Goal: Information Seeking & Learning: Learn about a topic

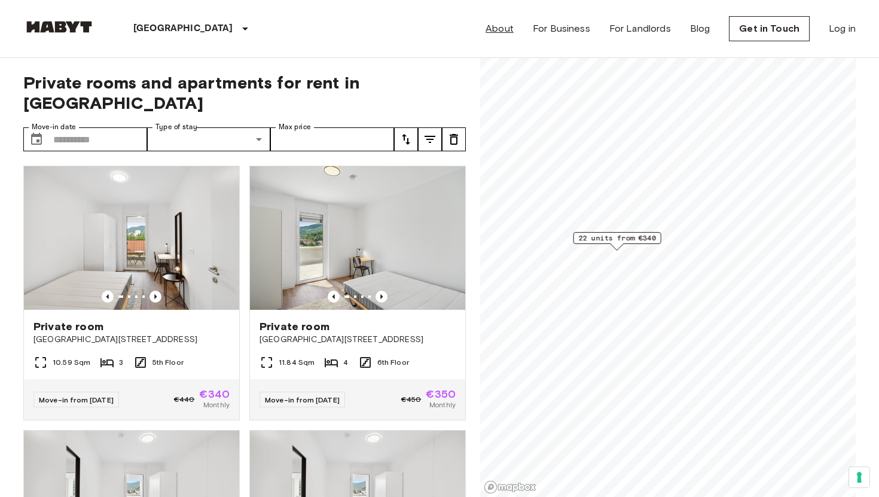
click at [501, 29] on link "About" at bounding box center [500, 29] width 28 height 14
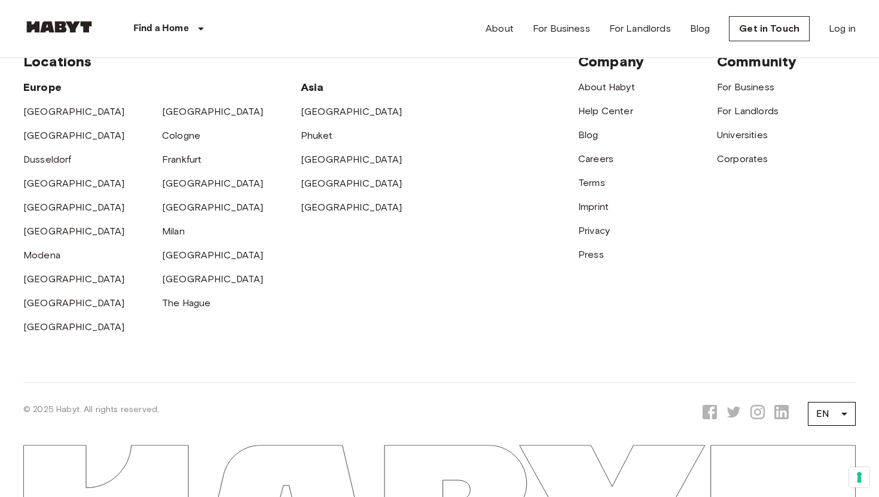
scroll to position [3471, 0]
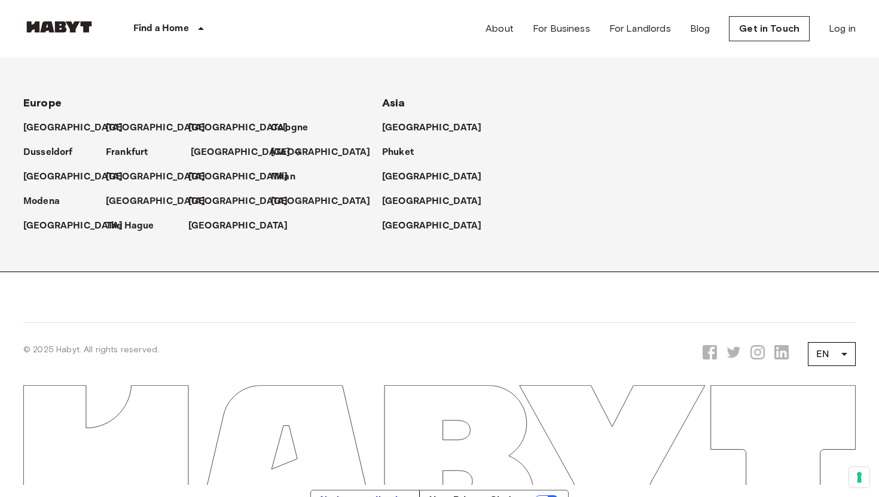
click at [213, 147] on link "[GEOGRAPHIC_DATA]" at bounding box center [247, 152] width 112 height 14
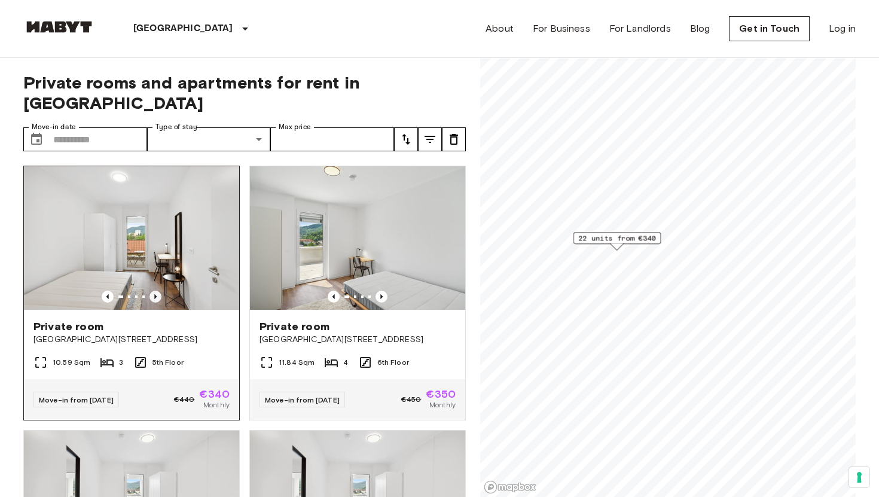
click at [156, 291] on icon "Previous image" at bounding box center [156, 297] width 12 height 12
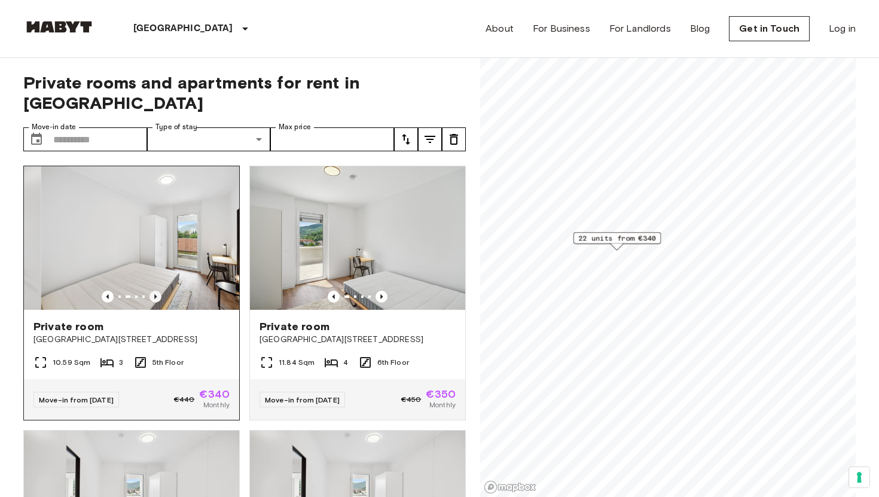
click at [156, 294] on icon "Previous image" at bounding box center [155, 296] width 2 height 5
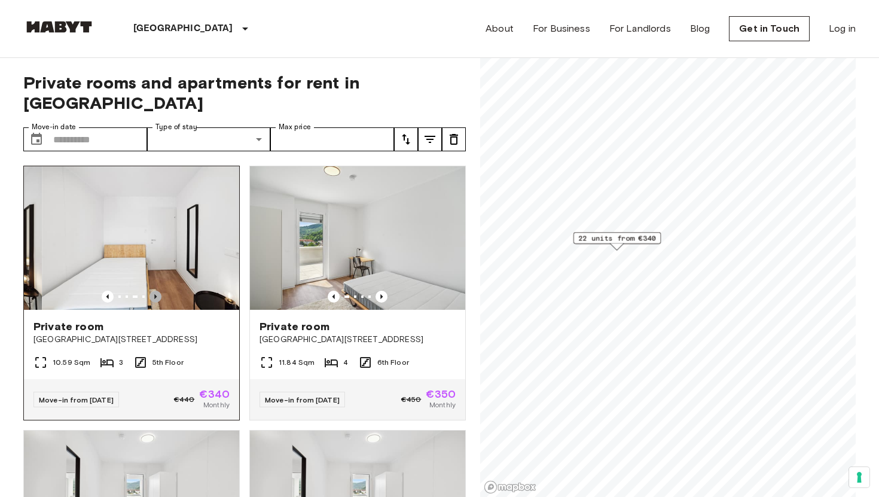
click at [156, 294] on icon "Previous image" at bounding box center [155, 296] width 2 height 5
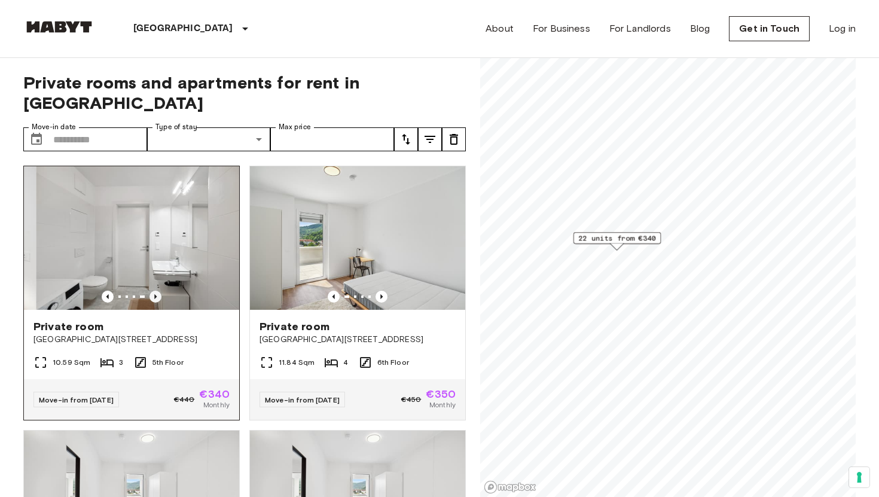
click at [156, 294] on icon "Previous image" at bounding box center [155, 296] width 2 height 5
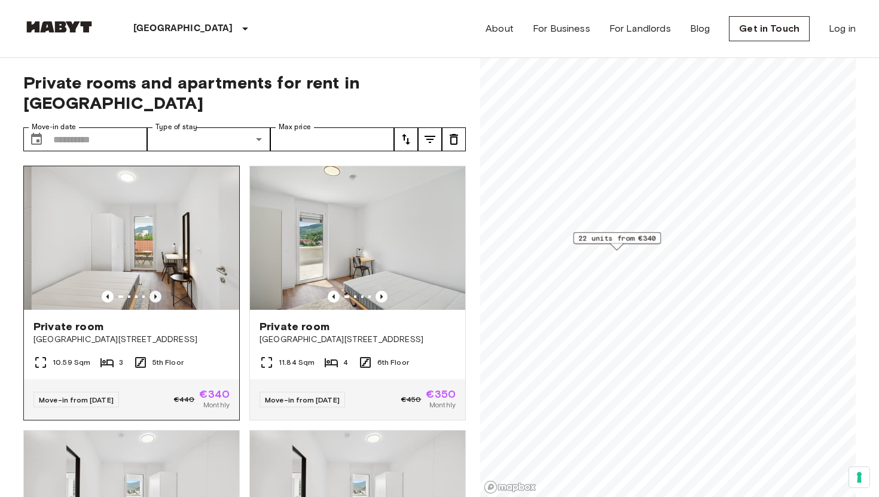
click at [156, 294] on icon "Previous image" at bounding box center [155, 296] width 2 height 5
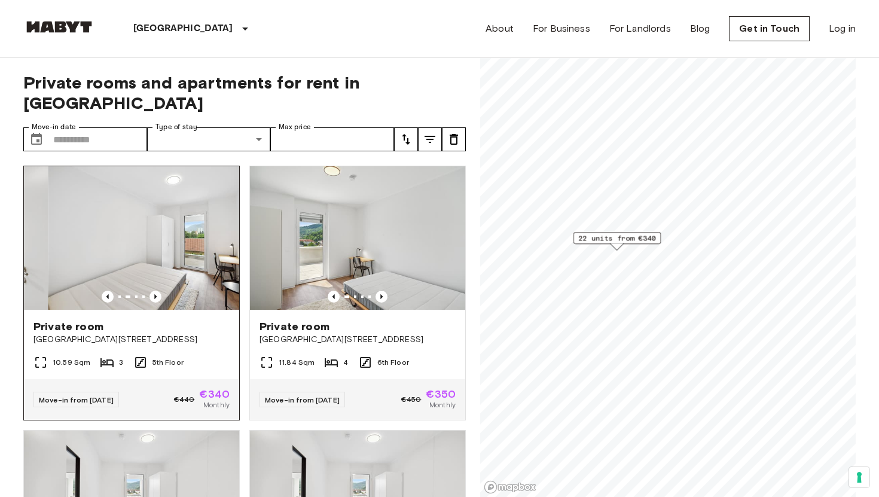
click at [205, 330] on div "Private room Waagner-Biro Straße 128-130" at bounding box center [131, 332] width 215 height 45
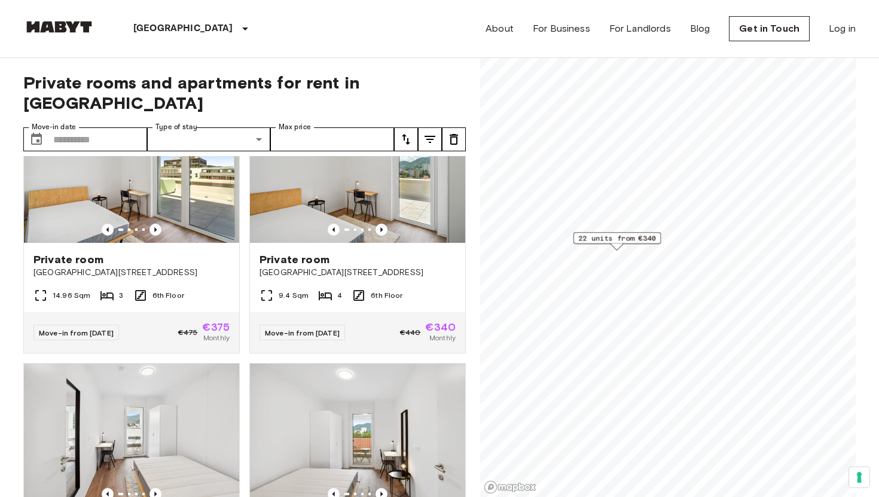
scroll to position [866, 0]
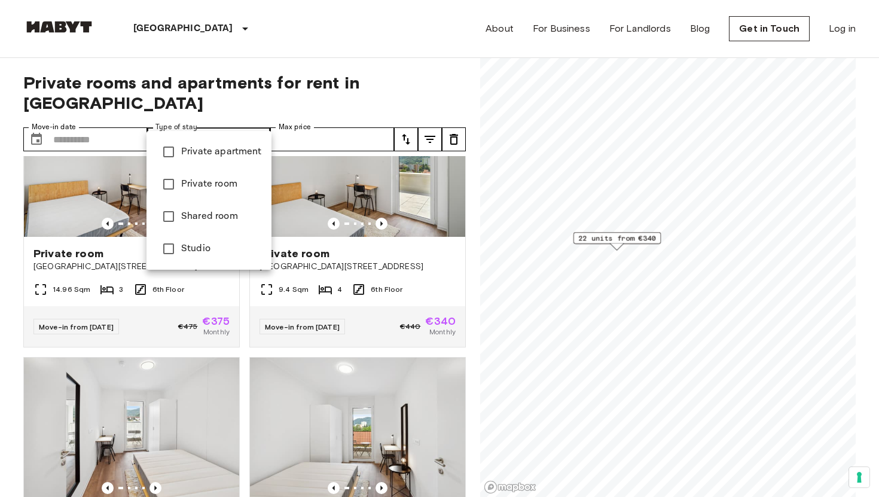
type input "******"
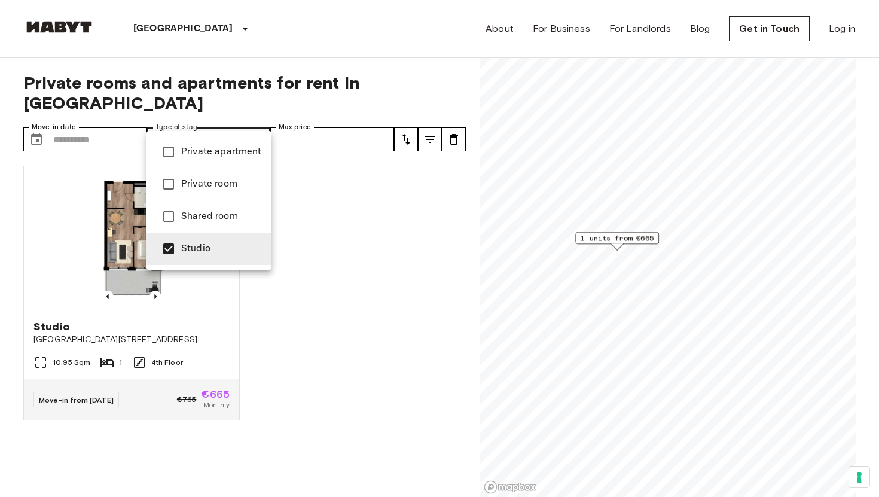
click at [180, 341] on div at bounding box center [439, 248] width 879 height 497
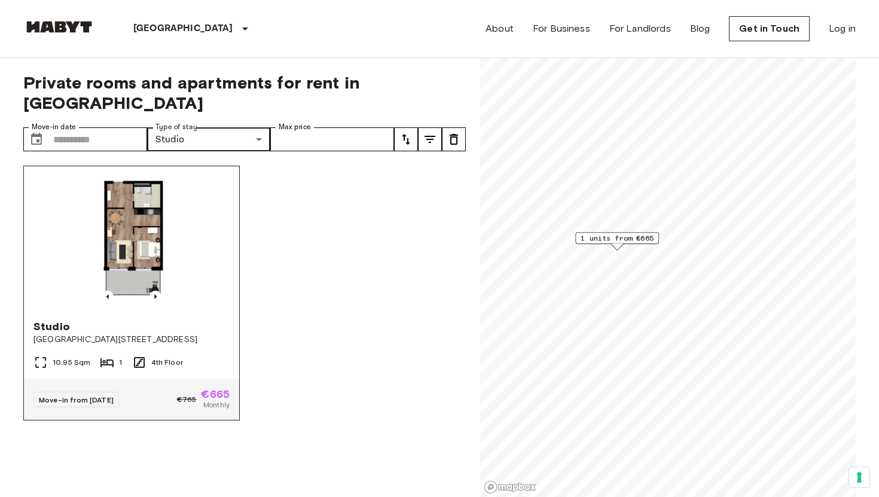
click at [130, 319] on div "Studio" at bounding box center [132, 326] width 196 height 14
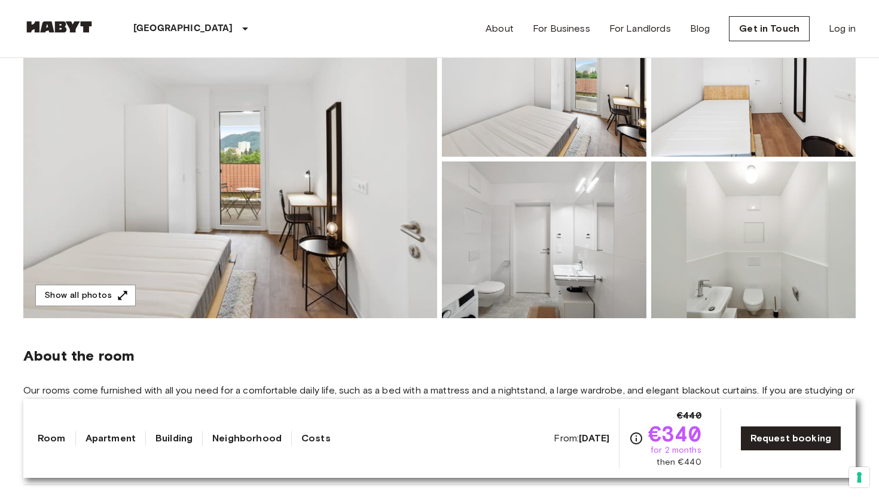
scroll to position [161, 0]
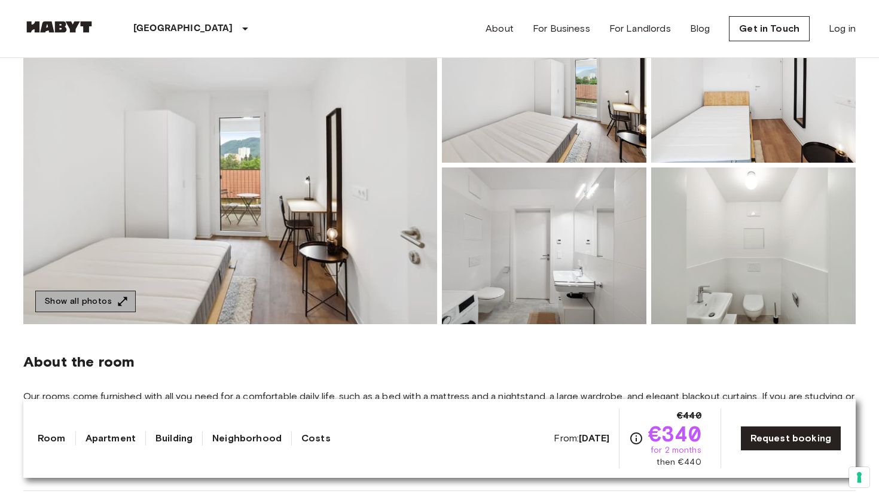
click at [95, 303] on button "Show all photos" at bounding box center [85, 302] width 101 height 22
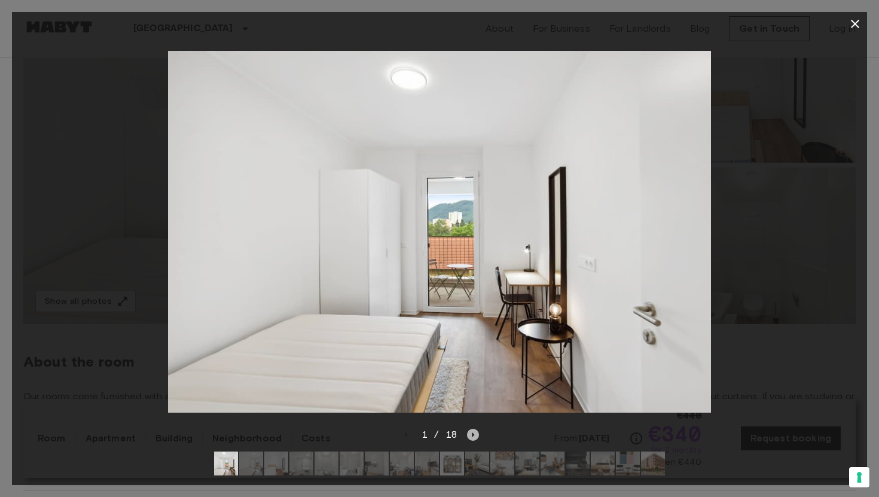
click at [474, 435] on icon "Next image" at bounding box center [473, 435] width 12 height 12
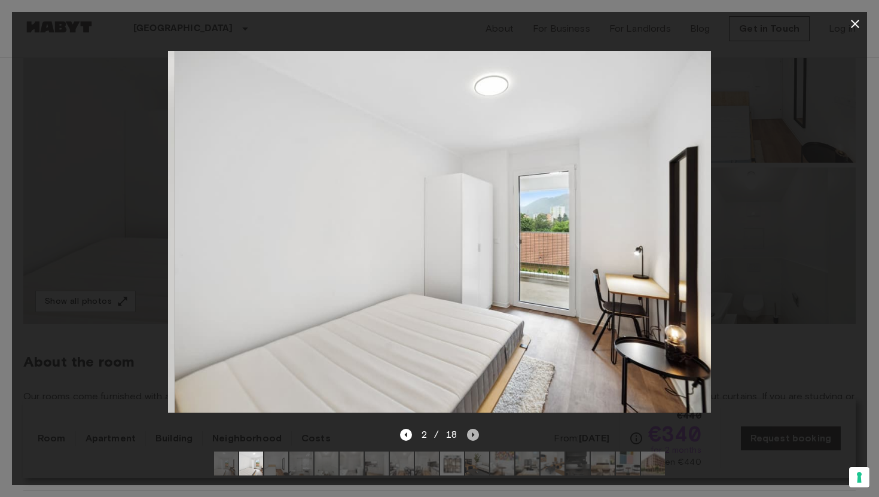
click at [474, 435] on icon "Next image" at bounding box center [473, 435] width 12 height 12
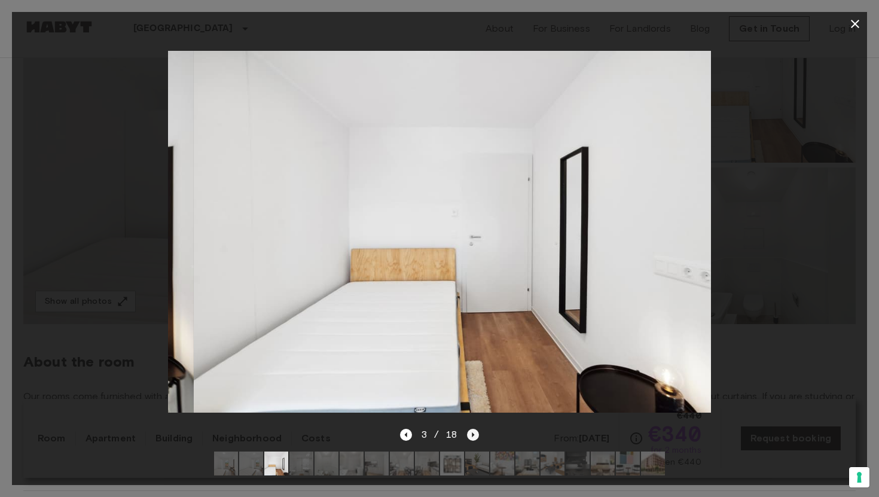
click at [474, 435] on icon "Next image" at bounding box center [473, 435] width 12 height 12
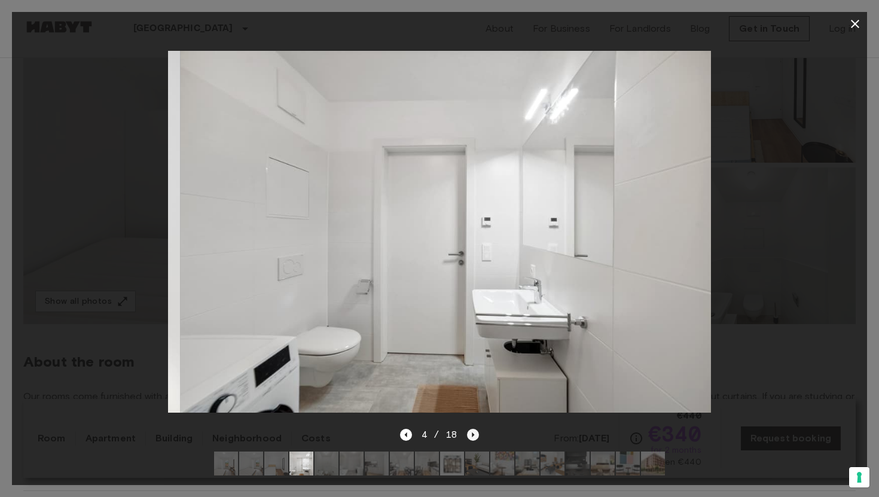
click at [474, 435] on icon "Next image" at bounding box center [473, 435] width 12 height 12
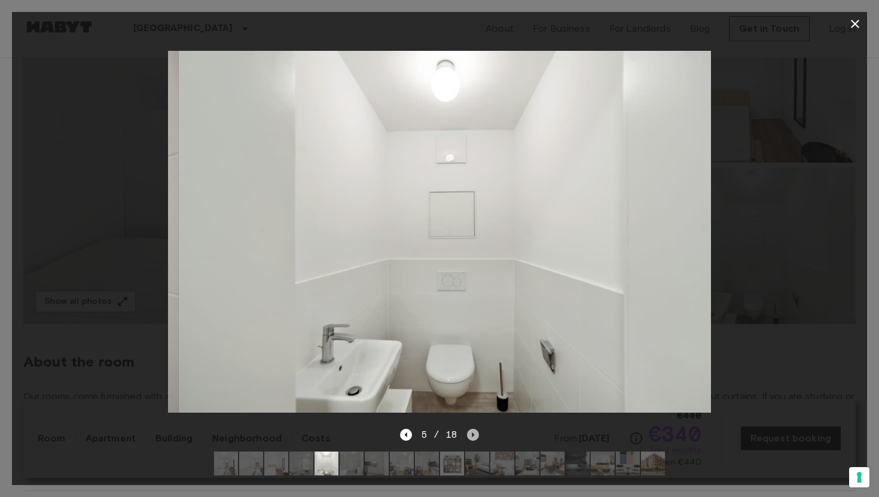
click at [474, 435] on icon "Next image" at bounding box center [473, 435] width 12 height 12
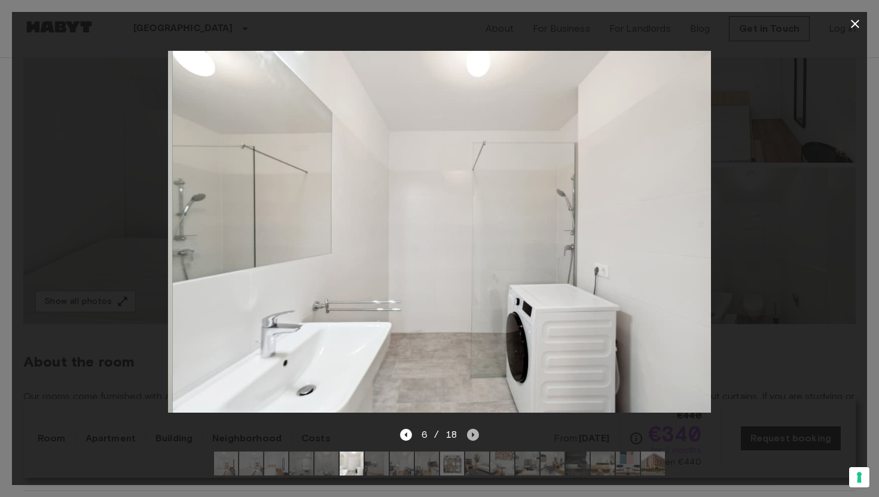
click at [474, 435] on icon "Next image" at bounding box center [473, 435] width 12 height 12
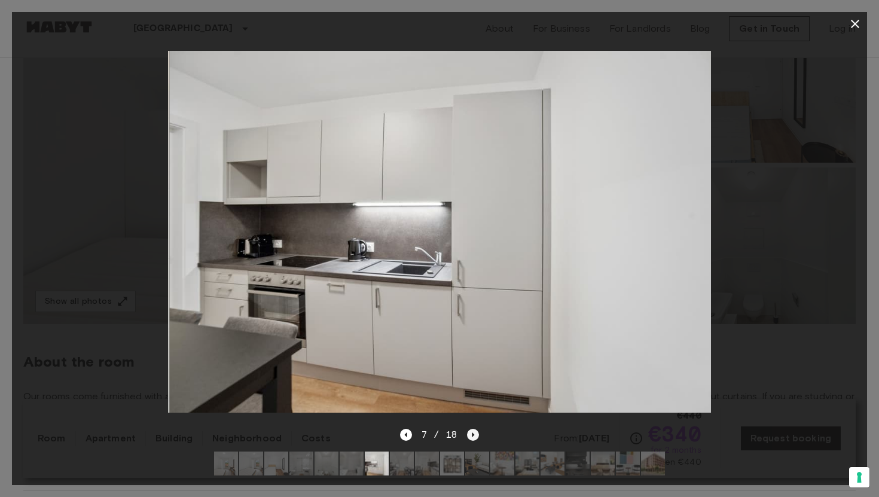
click at [474, 435] on icon "Next image" at bounding box center [473, 435] width 12 height 12
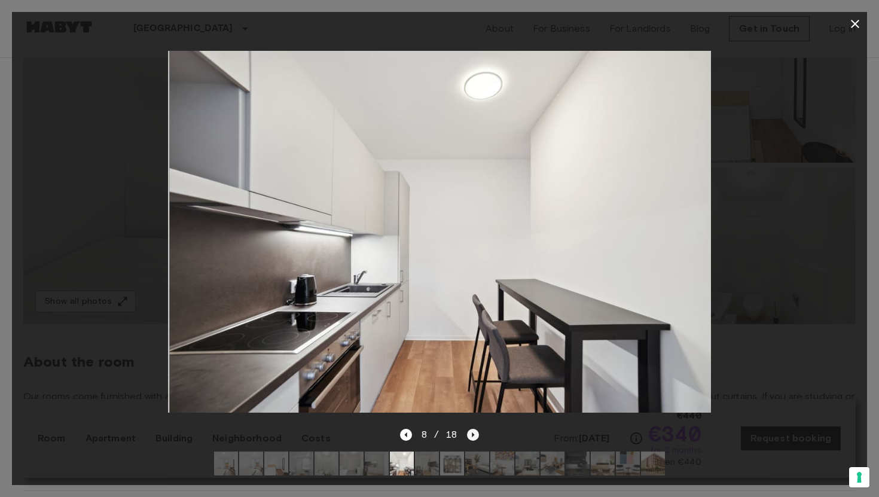
click at [474, 435] on icon "Next image" at bounding box center [473, 435] width 12 height 12
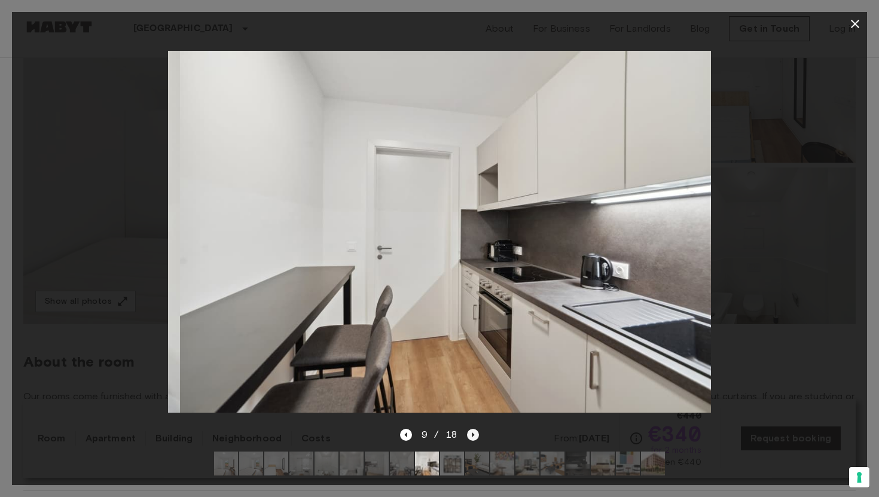
click at [474, 435] on icon "Next image" at bounding box center [473, 435] width 12 height 12
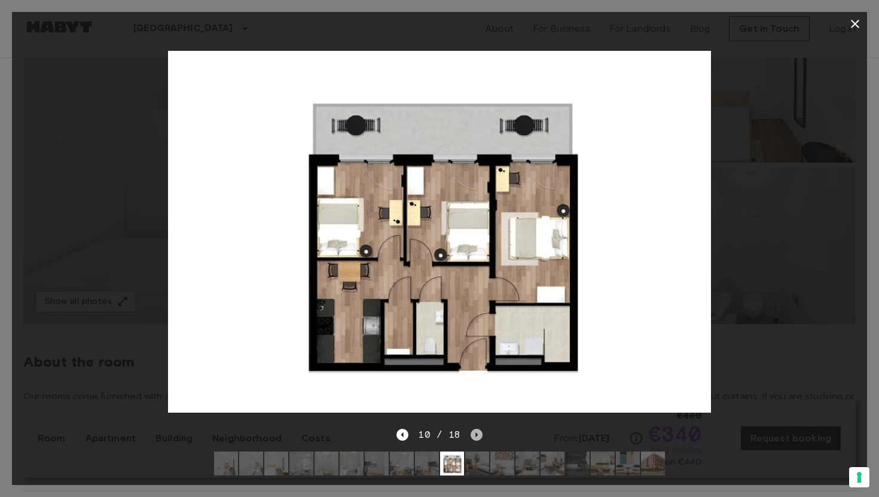
click at [474, 435] on icon "Next image" at bounding box center [477, 435] width 12 height 12
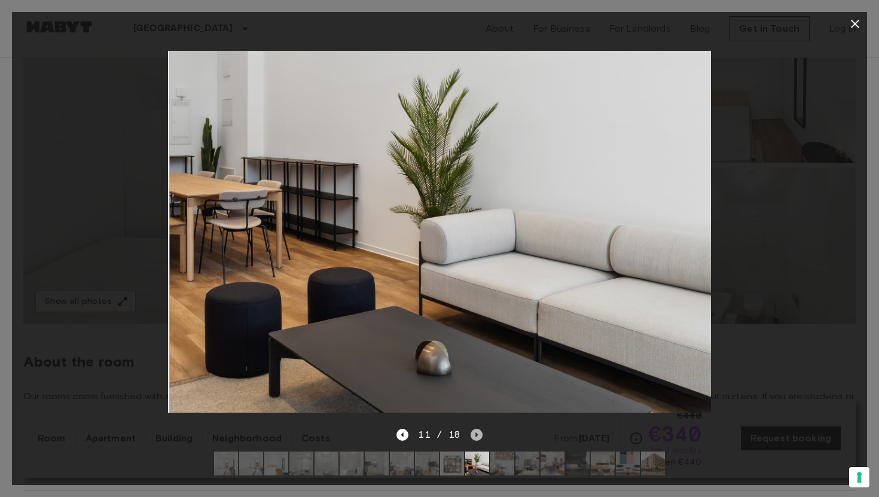
click at [474, 435] on icon "Next image" at bounding box center [477, 435] width 12 height 12
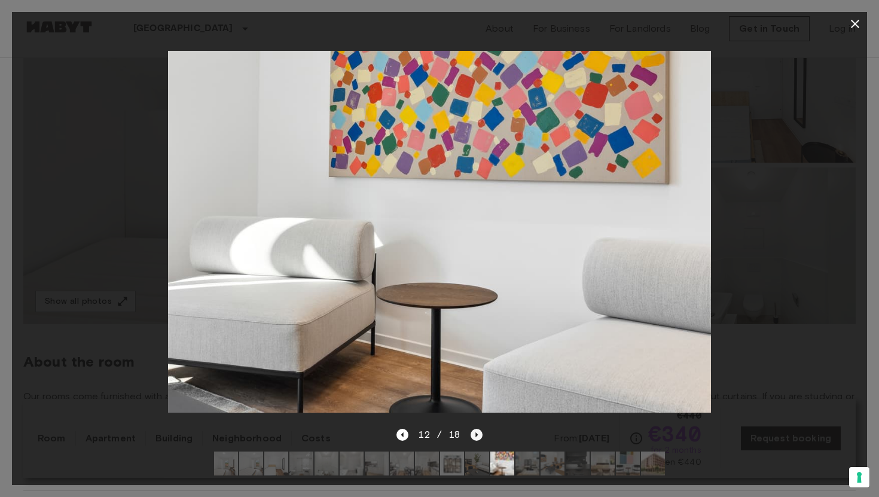
click at [478, 439] on icon "Next image" at bounding box center [477, 435] width 12 height 12
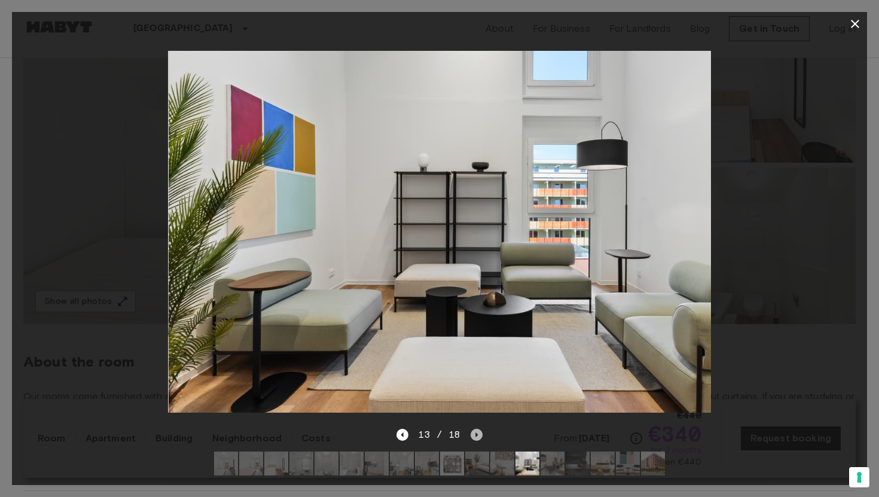
click at [478, 439] on icon "Next image" at bounding box center [477, 435] width 12 height 12
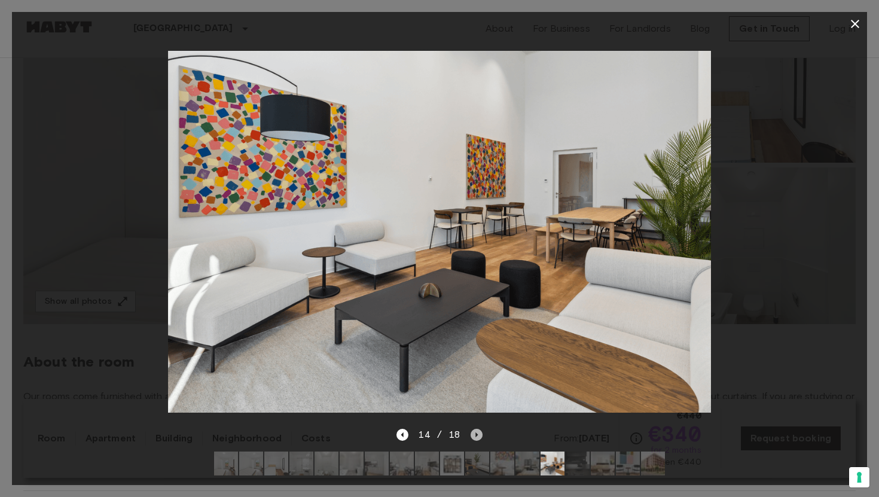
click at [477, 439] on icon "Next image" at bounding box center [477, 435] width 12 height 12
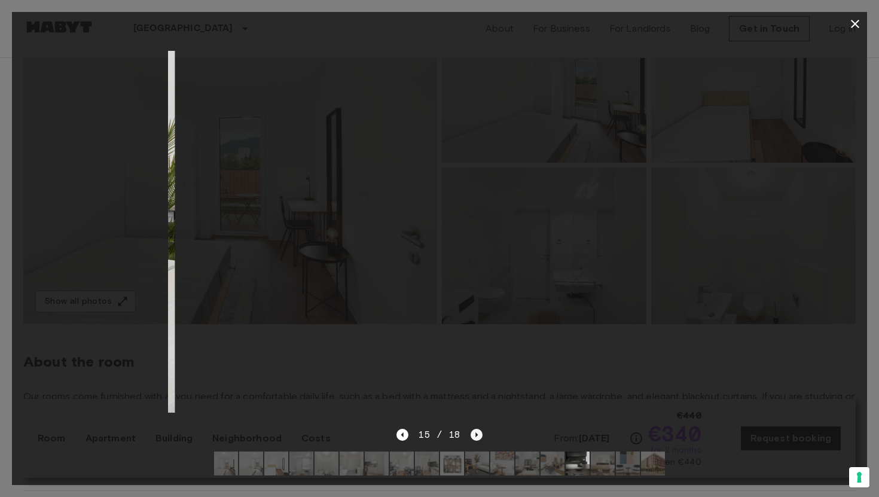
click at [477, 439] on icon "Next image" at bounding box center [477, 435] width 12 height 12
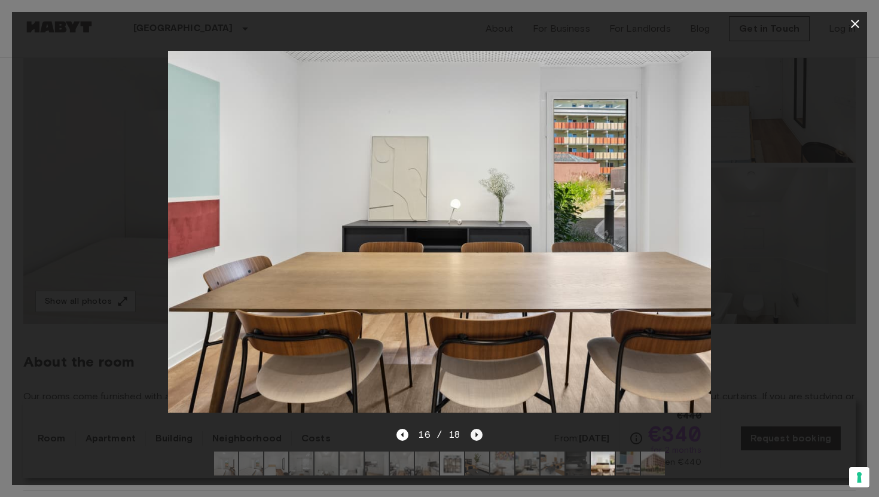
click at [477, 439] on icon "Next image" at bounding box center [477, 435] width 12 height 12
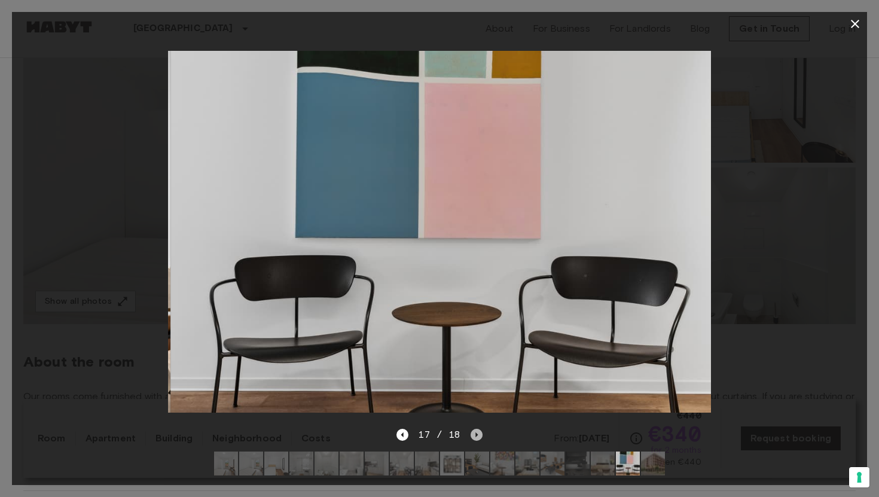
click at [477, 439] on icon "Next image" at bounding box center [477, 435] width 12 height 12
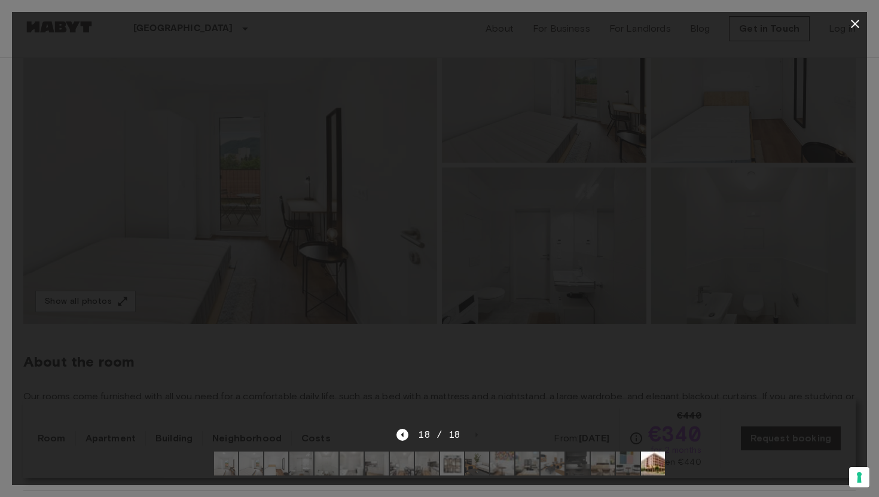
click at [450, 461] on img at bounding box center [452, 464] width 24 height 24
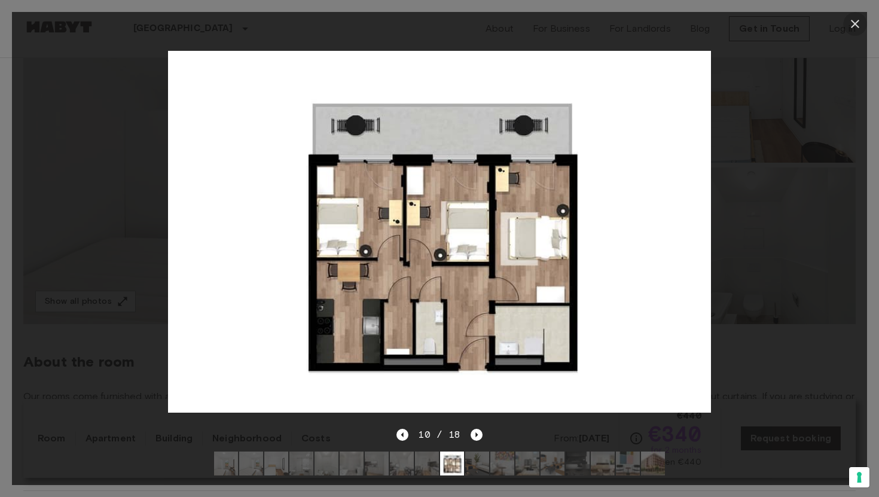
click at [855, 21] on icon "button" at bounding box center [855, 24] width 14 height 14
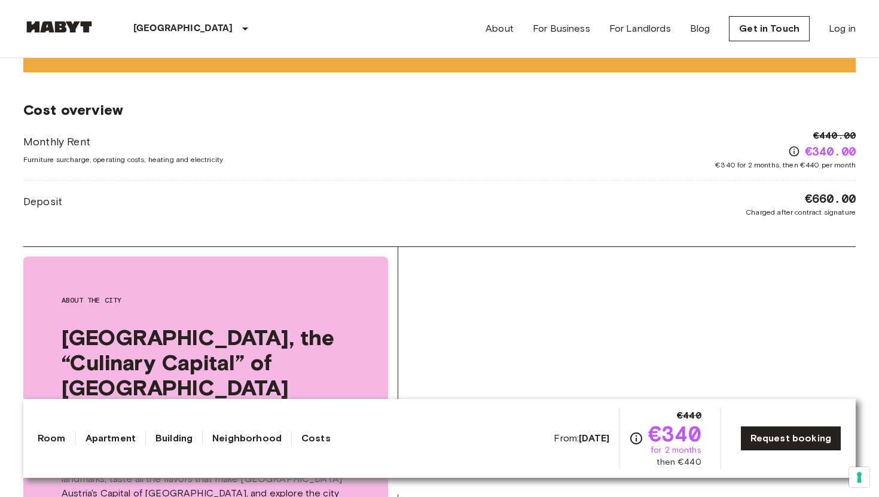
scroll to position [1905, 0]
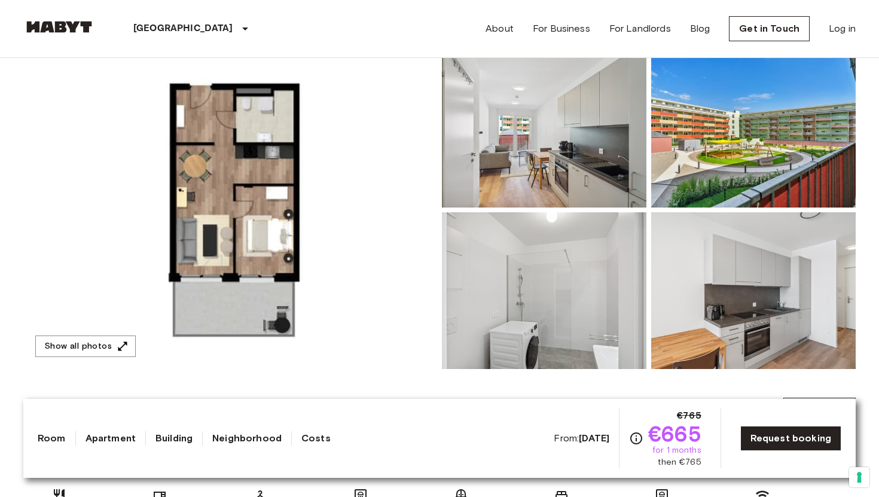
scroll to position [109, 0]
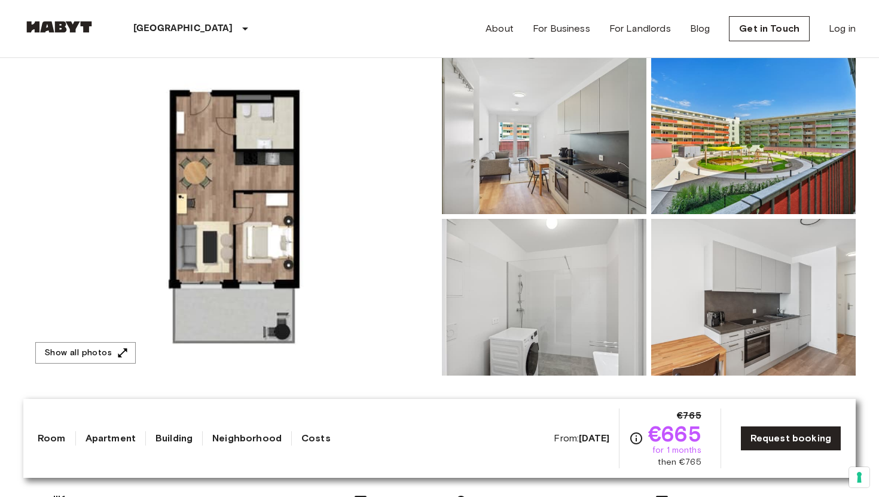
click at [748, 122] on img at bounding box center [754, 135] width 205 height 157
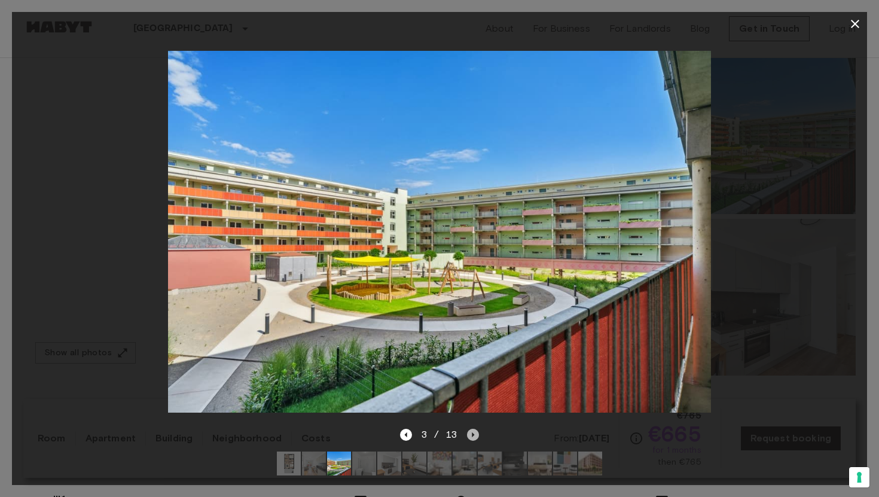
click at [474, 436] on icon "Next image" at bounding box center [473, 435] width 12 height 12
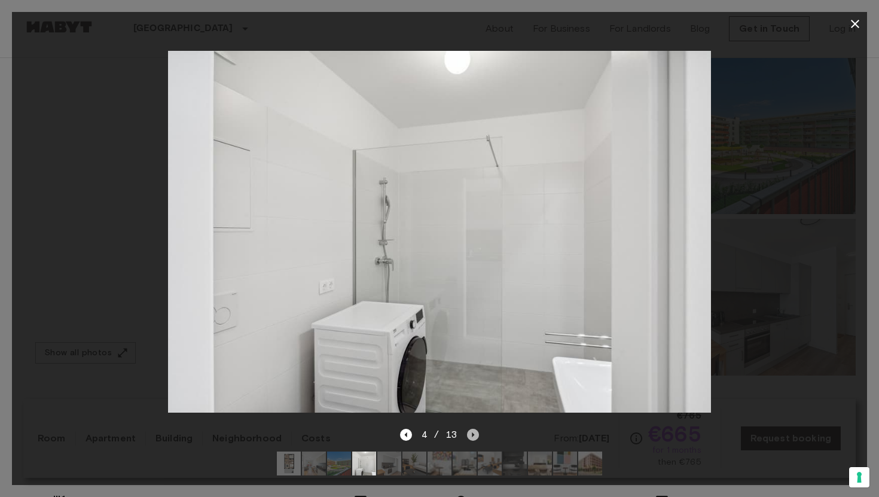
click at [474, 436] on icon "Next image" at bounding box center [473, 435] width 12 height 12
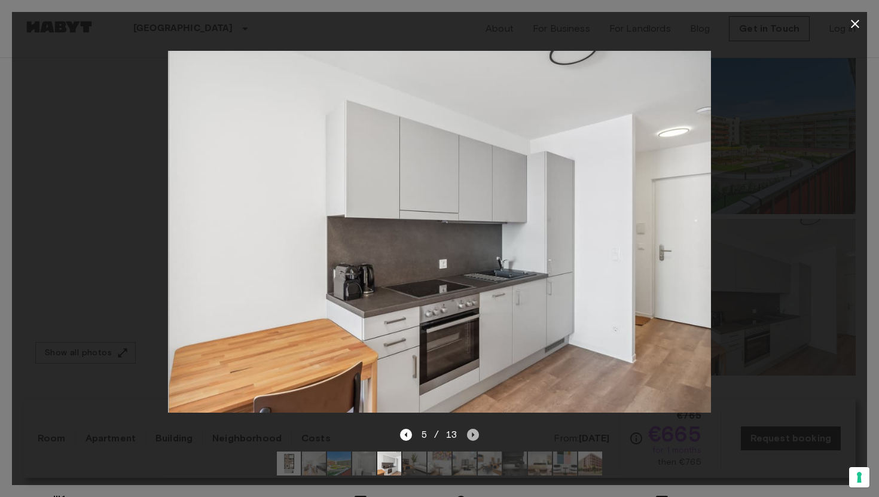
click at [474, 436] on icon "Next image" at bounding box center [473, 435] width 12 height 12
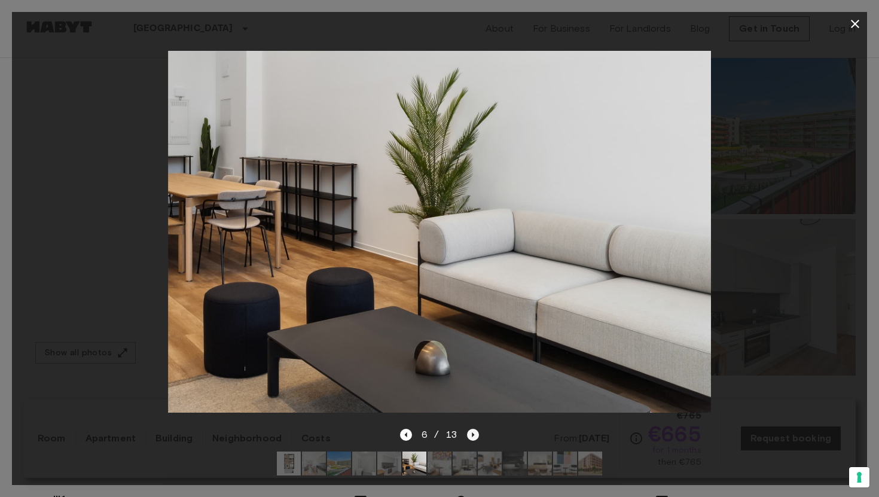
click at [474, 436] on icon "Next image" at bounding box center [473, 435] width 12 height 12
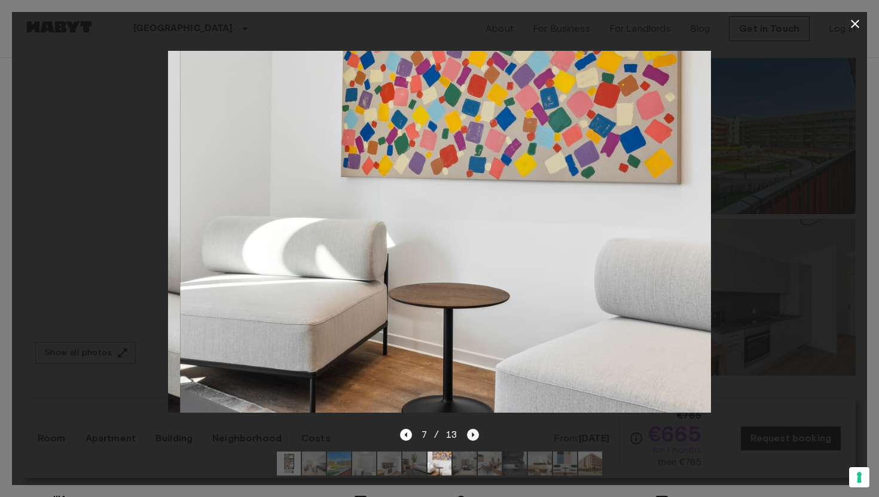
click at [474, 436] on icon "Next image" at bounding box center [473, 435] width 12 height 12
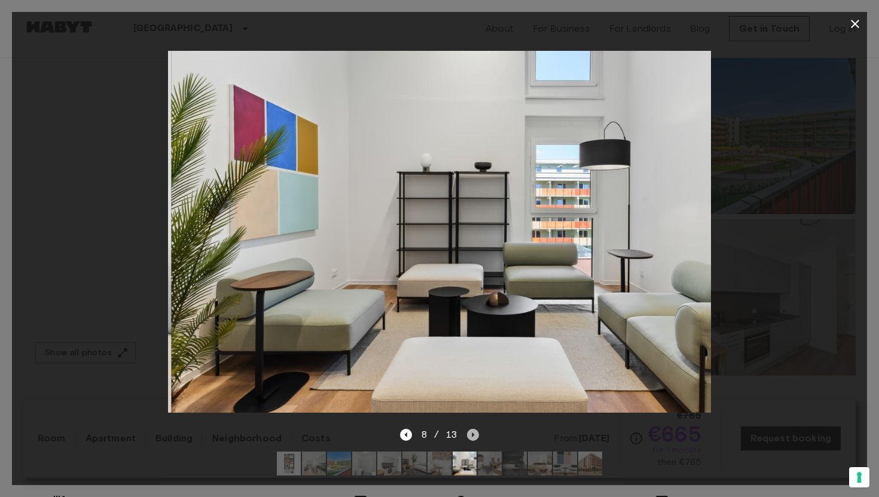
click at [474, 436] on icon "Next image" at bounding box center [473, 435] width 12 height 12
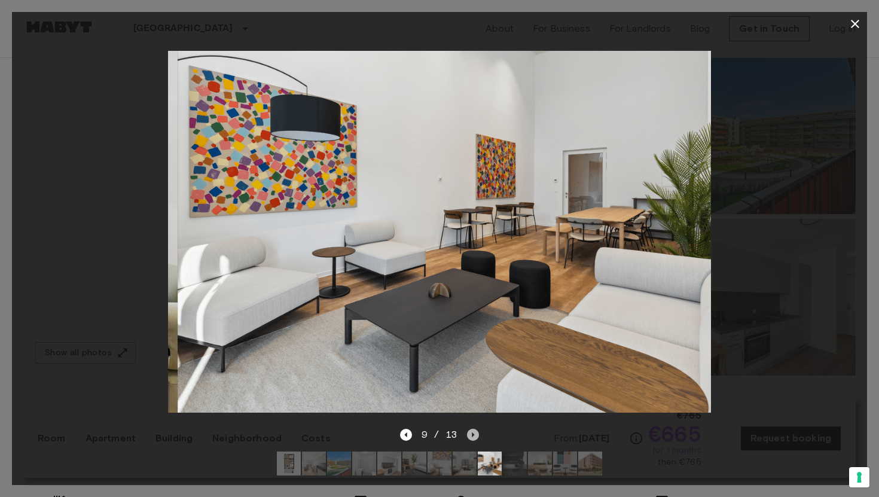
click at [474, 436] on icon "Next image" at bounding box center [473, 435] width 12 height 12
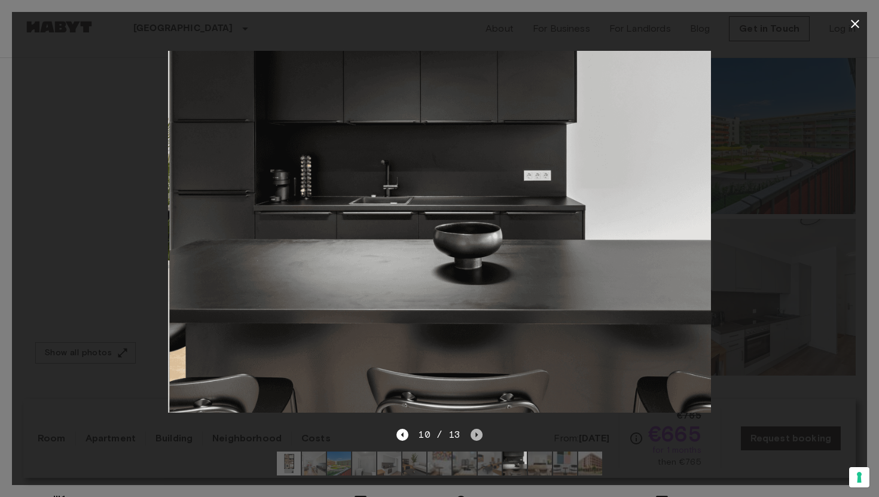
click at [474, 436] on icon "Next image" at bounding box center [477, 435] width 12 height 12
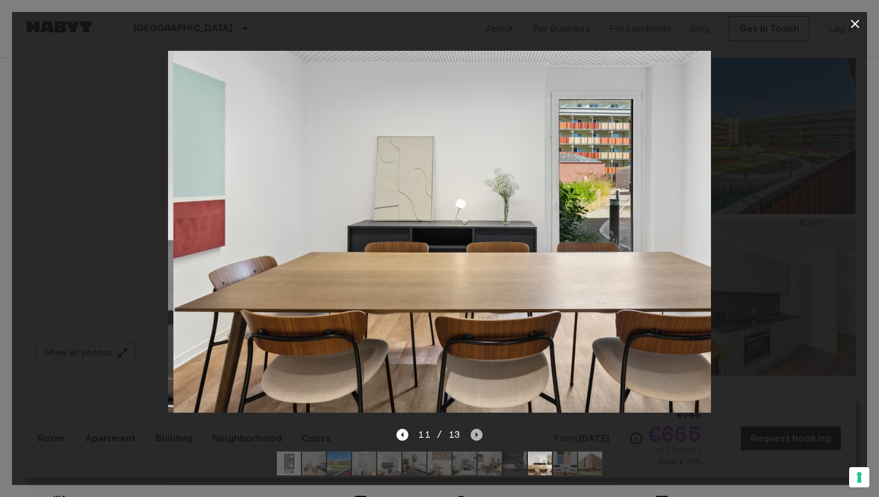
click at [474, 436] on icon "Next image" at bounding box center [477, 435] width 12 height 12
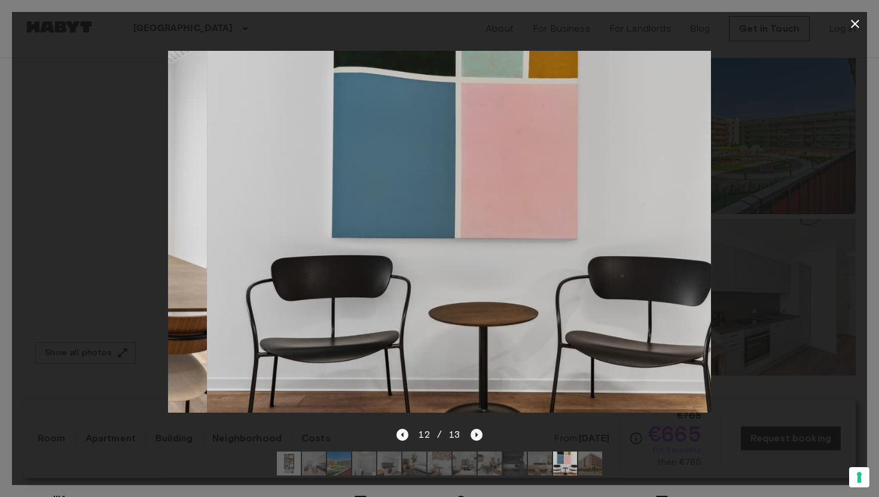
click at [474, 436] on icon "Next image" at bounding box center [477, 435] width 12 height 12
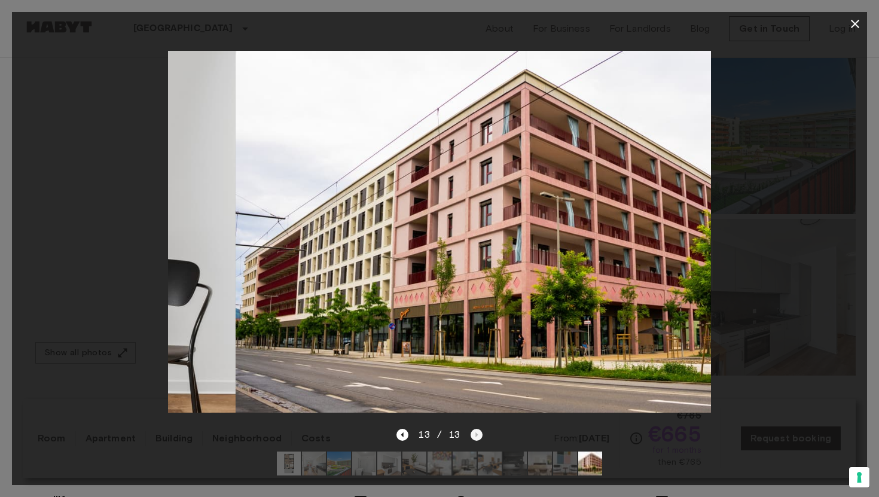
click at [474, 436] on div "13 / 13" at bounding box center [440, 435] width 86 height 14
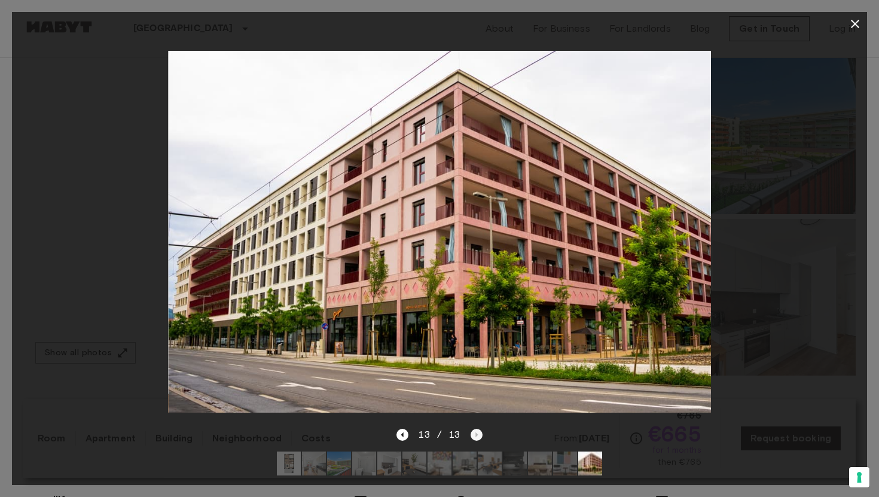
click at [474, 436] on div "13 / 13" at bounding box center [440, 435] width 86 height 14
click at [406, 431] on icon "Previous image" at bounding box center [403, 435] width 12 height 12
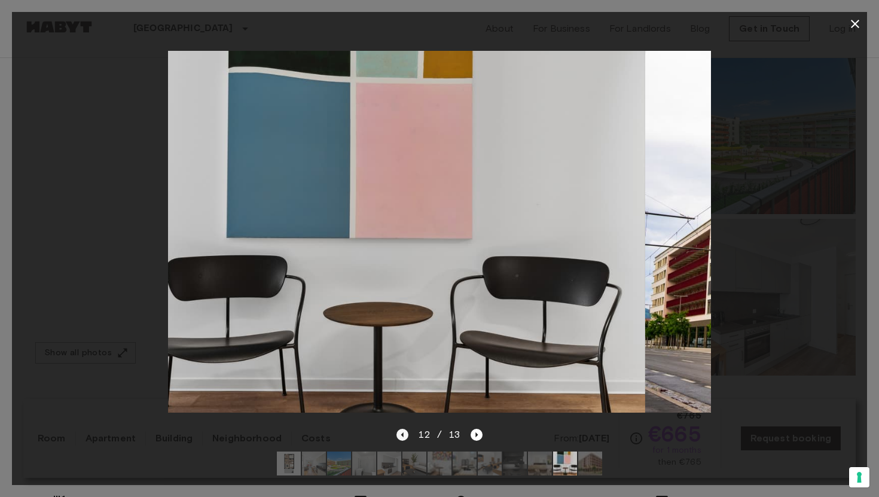
click at [406, 431] on icon "Previous image" at bounding box center [403, 435] width 12 height 12
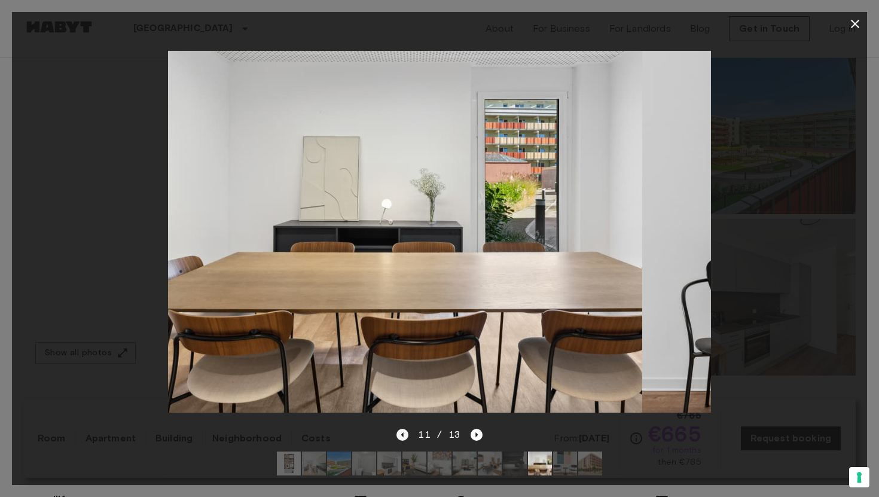
click at [406, 431] on icon "Previous image" at bounding box center [403, 435] width 12 height 12
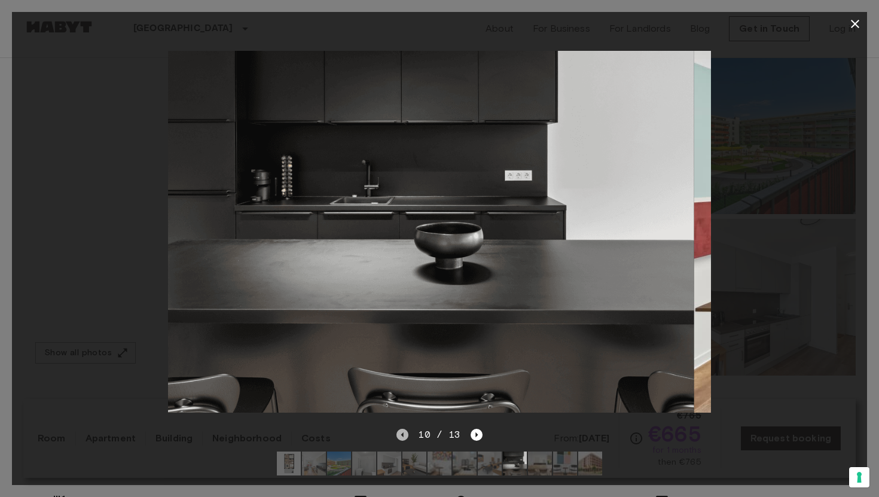
click at [406, 431] on icon "Previous image" at bounding box center [403, 435] width 12 height 12
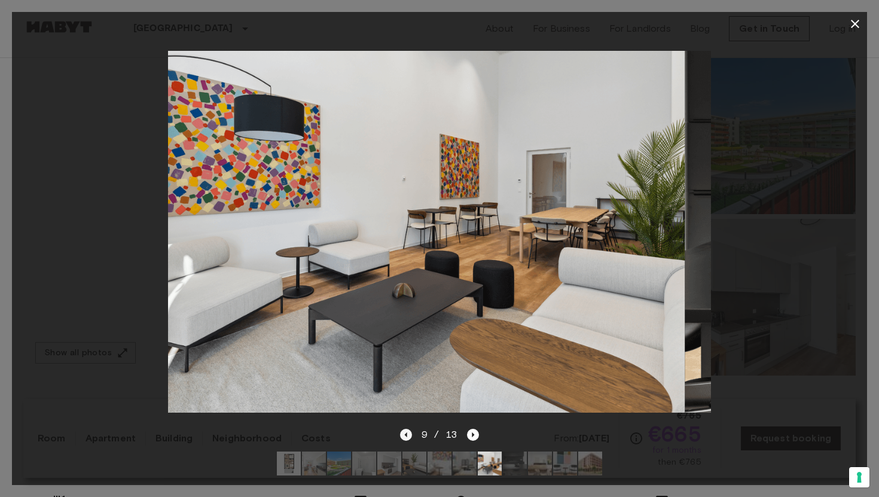
click at [406, 431] on icon "Previous image" at bounding box center [406, 435] width 12 height 12
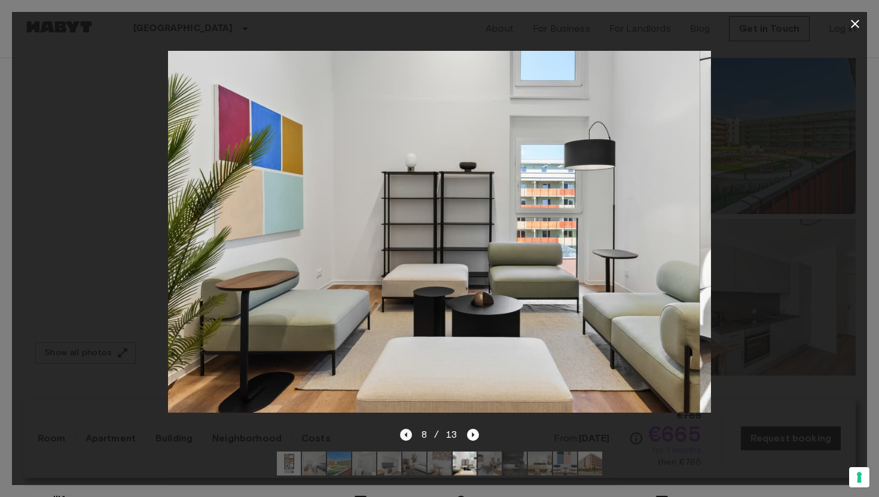
click at [405, 431] on icon "Previous image" at bounding box center [406, 435] width 12 height 12
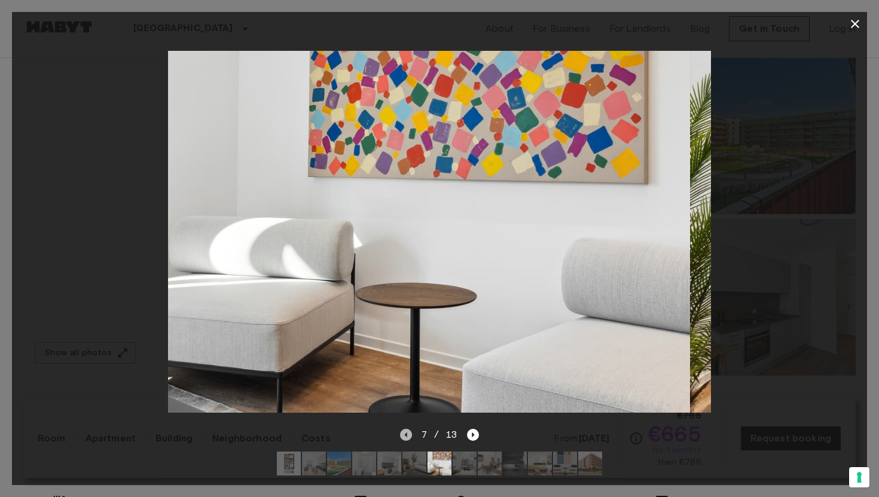
click at [405, 431] on icon "Previous image" at bounding box center [406, 435] width 12 height 12
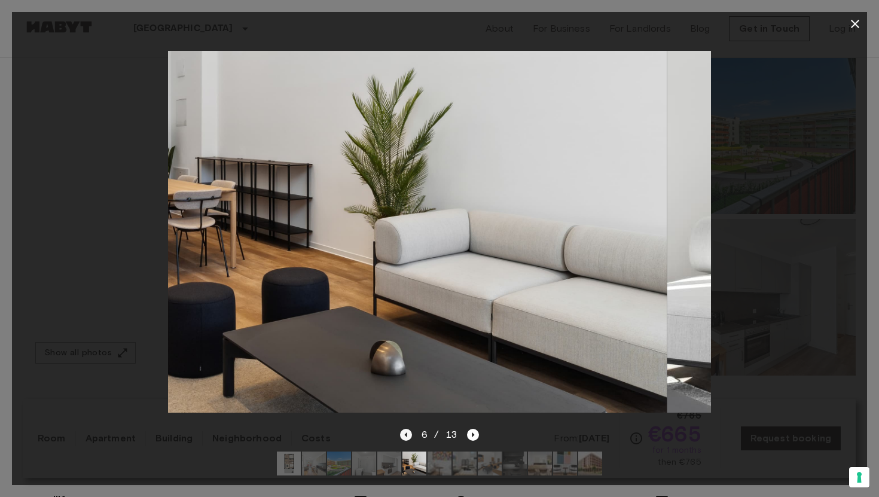
click at [405, 431] on icon "Previous image" at bounding box center [406, 435] width 12 height 12
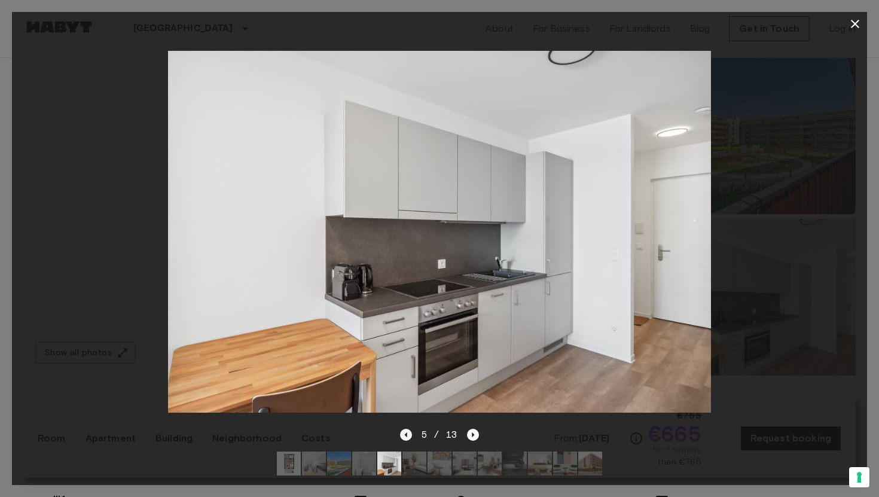
click at [405, 432] on icon "Previous image" at bounding box center [406, 435] width 12 height 12
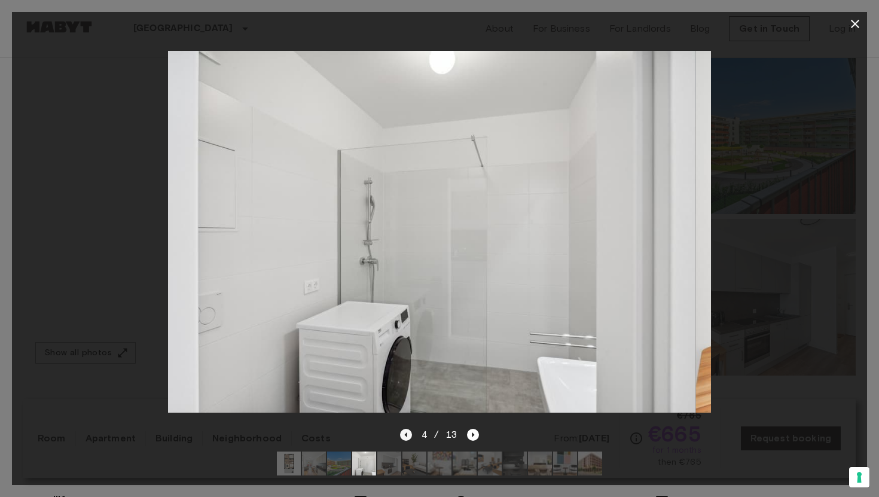
click at [405, 432] on icon "Previous image" at bounding box center [406, 435] width 12 height 12
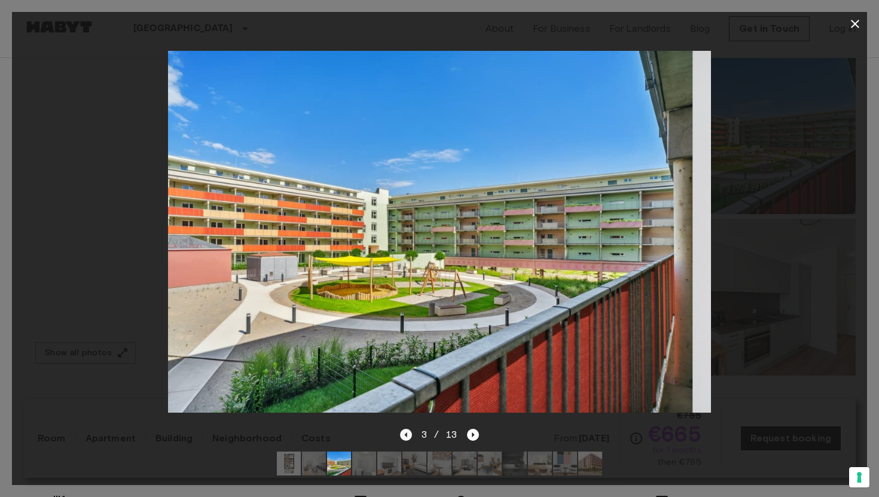
click at [405, 432] on icon "Previous image" at bounding box center [406, 435] width 12 height 12
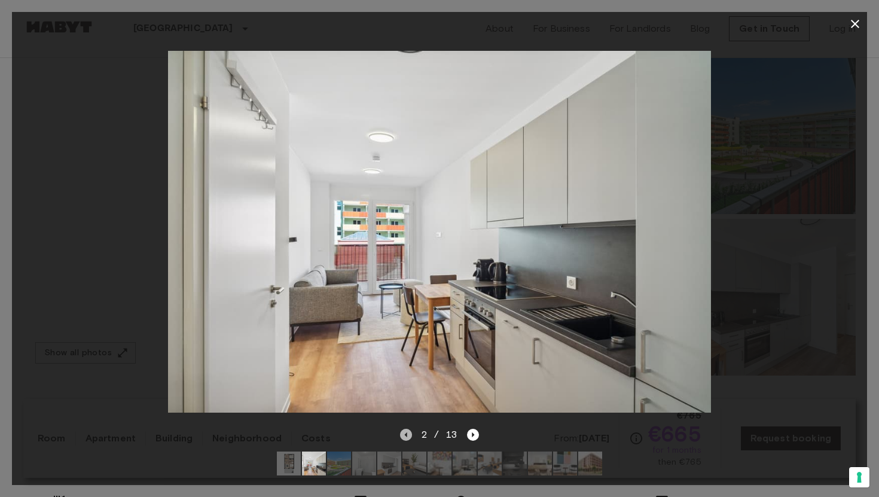
click at [405, 432] on icon "Previous image" at bounding box center [406, 435] width 12 height 12
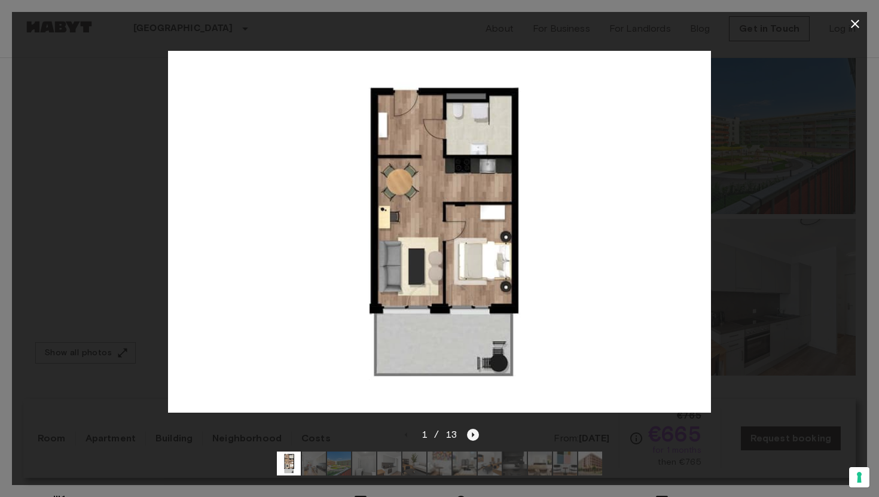
click at [478, 433] on icon "Next image" at bounding box center [473, 435] width 12 height 12
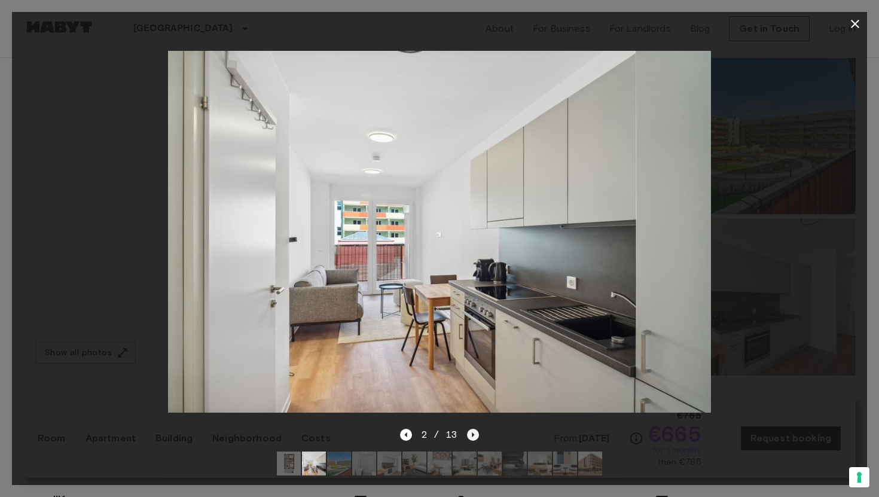
click at [478, 433] on icon "Next image" at bounding box center [473, 435] width 12 height 12
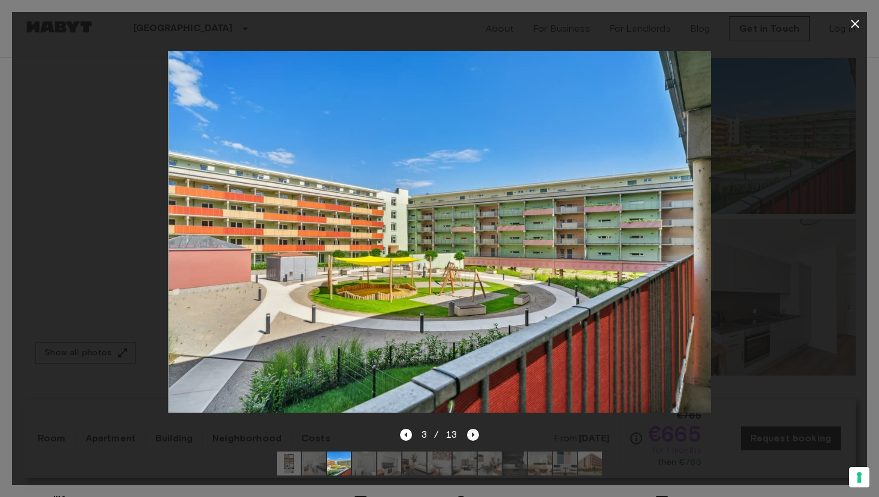
click at [477, 433] on icon "Next image" at bounding box center [473, 435] width 12 height 12
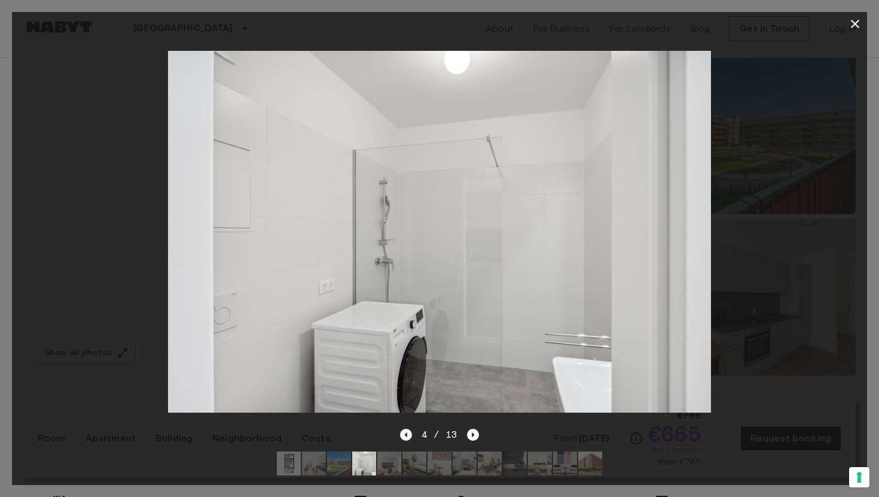
click at [410, 434] on icon "Previous image" at bounding box center [406, 435] width 12 height 12
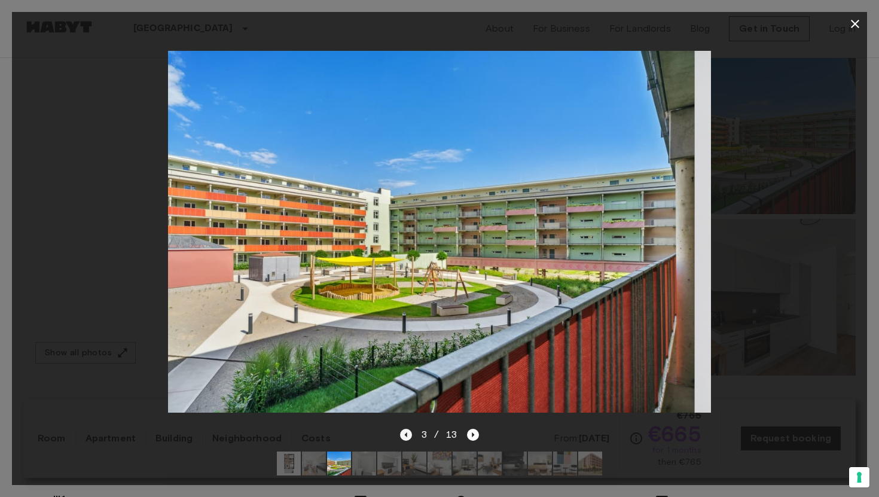
click at [409, 434] on icon "Previous image" at bounding box center [406, 435] width 12 height 12
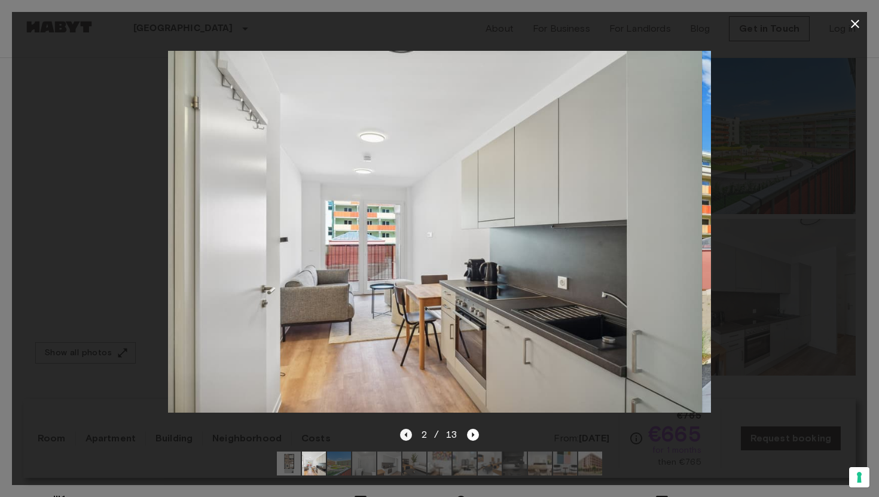
click at [409, 434] on icon "Previous image" at bounding box center [406, 435] width 12 height 12
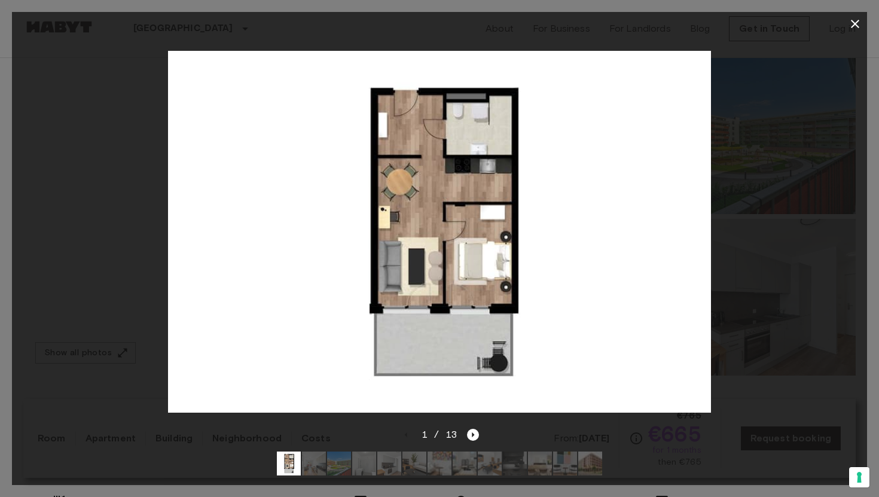
click at [748, 154] on div at bounding box center [440, 232] width 856 height 392
click at [854, 28] on icon "button" at bounding box center [855, 24] width 14 height 14
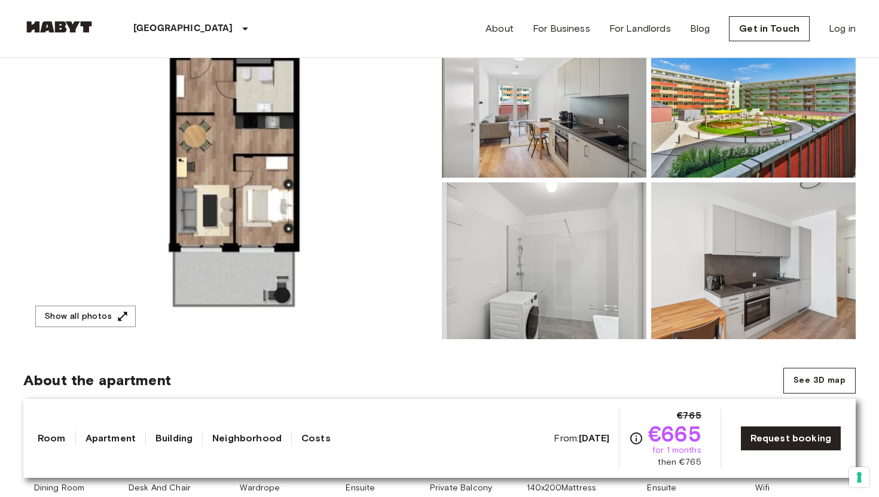
scroll to position [142, 0]
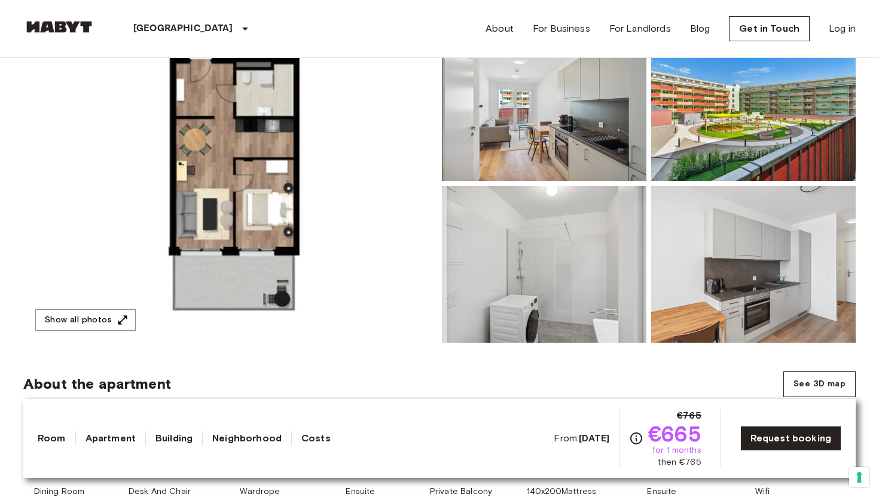
click at [273, 169] on img at bounding box center [230, 184] width 414 height 318
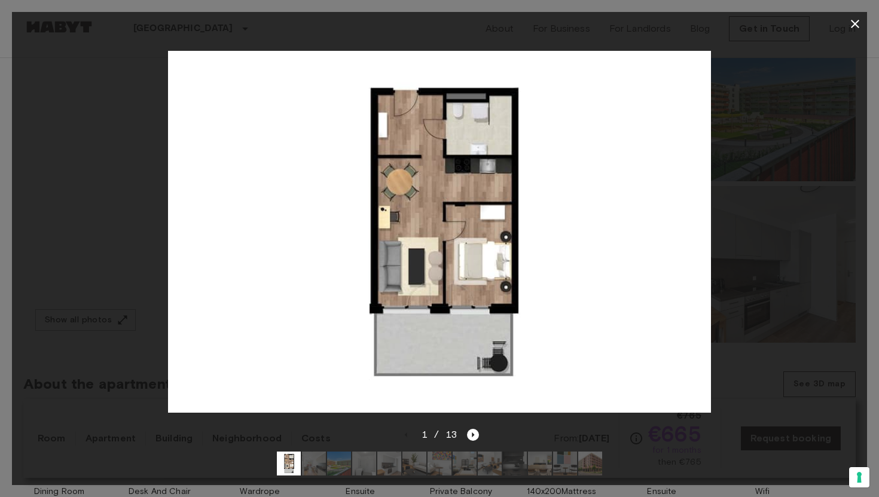
click at [765, 90] on div at bounding box center [440, 232] width 856 height 392
click at [855, 24] on icon "button" at bounding box center [855, 24] width 8 height 8
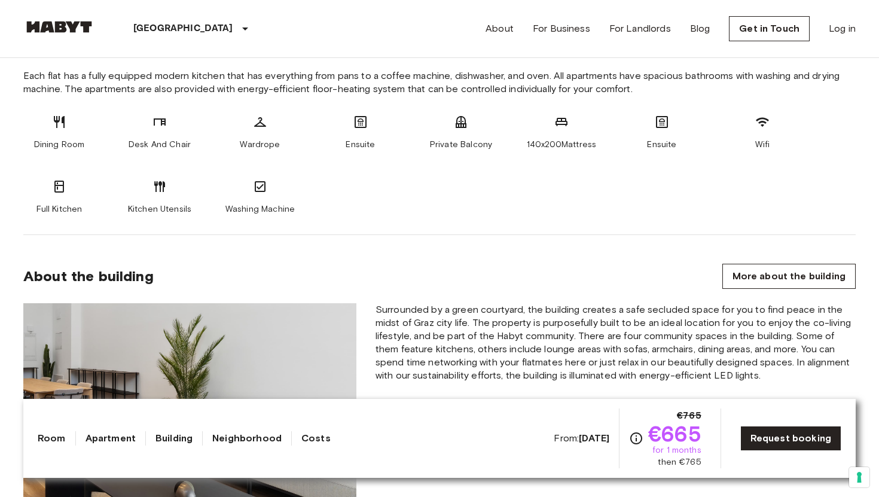
scroll to position [494, 0]
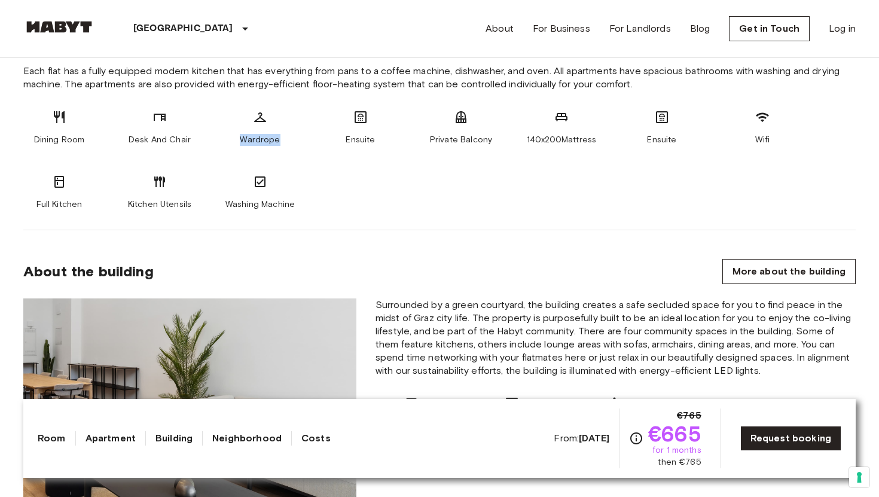
drag, startPoint x: 278, startPoint y: 140, endPoint x: 229, endPoint y: 117, distance: 54.6
click at [229, 117] on div "Wardrope" at bounding box center [260, 128] width 72 height 36
click at [297, 116] on div "Dining Room Desk And Chair Wardrope Ensuite Private Balcony 140x200Mattress Ens…" at bounding box center [439, 160] width 833 height 101
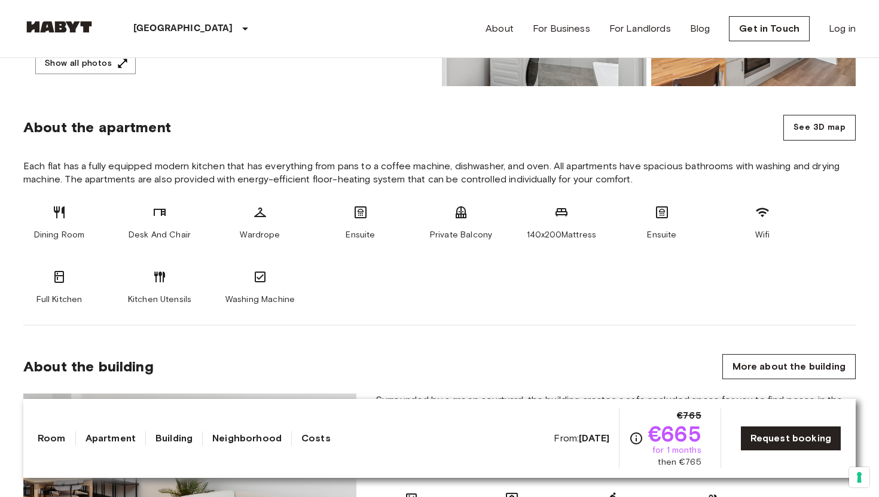
scroll to position [352, 0]
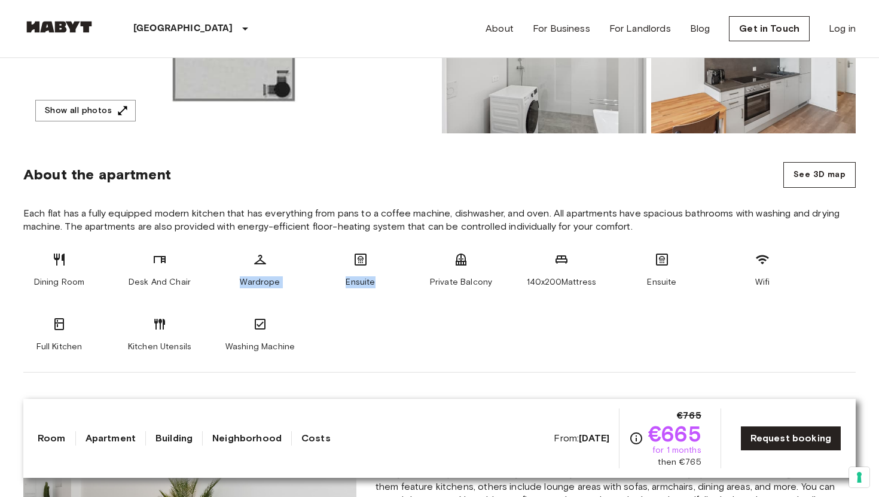
drag, startPoint x: 242, startPoint y: 283, endPoint x: 328, endPoint y: 291, distance: 86.6
click at [328, 291] on div "Dining Room Desk And Chair Wardrope Ensuite Private Balcony 140x200Mattress Ens…" at bounding box center [439, 302] width 833 height 101
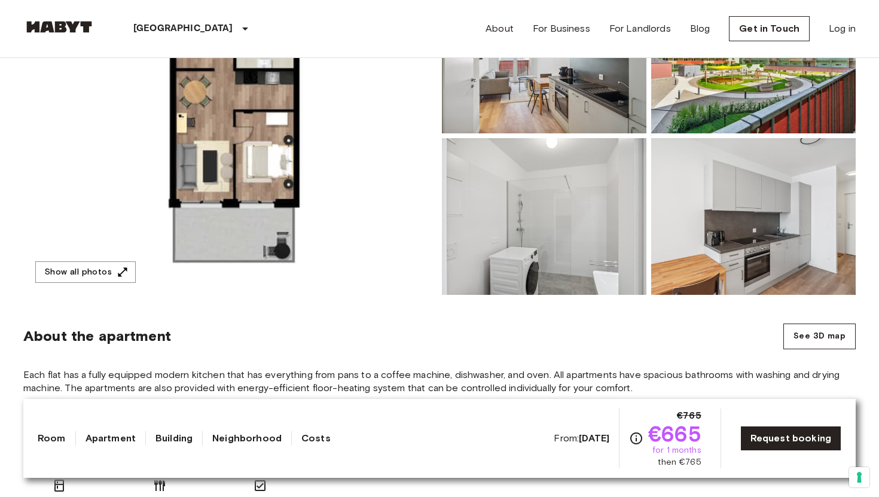
scroll to position [0, 0]
